Goal: Information Seeking & Learning: Learn about a topic

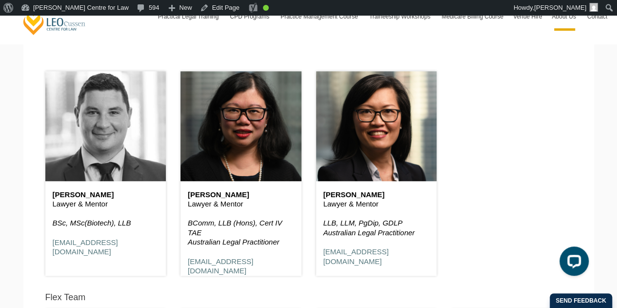
scroll to position [2223, 0]
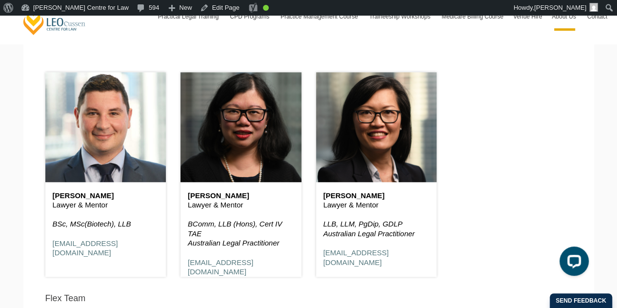
drag, startPoint x: 118, startPoint y: 108, endPoint x: 441, endPoint y: 125, distance: 323.5
click at [441, 125] on div "Yvonne Lye Lawyer & Mentor LLB, LLM, PgDip, GDLP Australian Legal Practitioner …" at bounding box center [377, 170] width 136 height 238
